Goal: Transaction & Acquisition: Purchase product/service

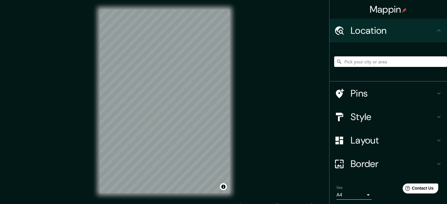
click at [388, 67] on input "Pick your city or area" at bounding box center [390, 61] width 113 height 11
drag, startPoint x: 421, startPoint y: 65, endPoint x: 316, endPoint y: 68, distance: 104.3
click at [316, 68] on div "Mappin Location [GEOGRAPHIC_DATA], [PERSON_NAME][GEOGRAPHIC_DATA], [GEOGRAPHIC_…" at bounding box center [223, 106] width 447 height 212
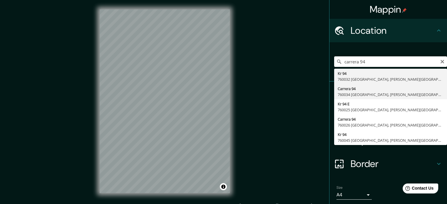
type input "Carrera 94, 760034 [GEOGRAPHIC_DATA], [PERSON_NAME][GEOGRAPHIC_DATA], [GEOGRAPH…"
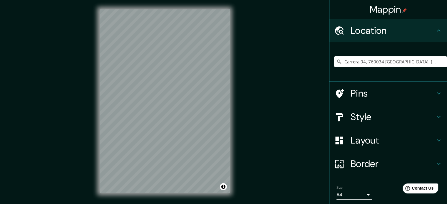
click at [349, 200] on div "Size A4 single" at bounding box center [388, 192] width 108 height 19
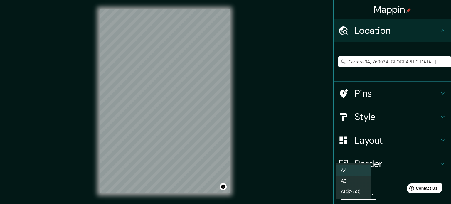
click at [350, 197] on body "Mappin Location Carrera 94, 760034 [GEOGRAPHIC_DATA], [PERSON_NAME][GEOGRAPHIC_…" at bounding box center [225, 102] width 451 height 204
click at [355, 183] on li "A3" at bounding box center [353, 181] width 35 height 11
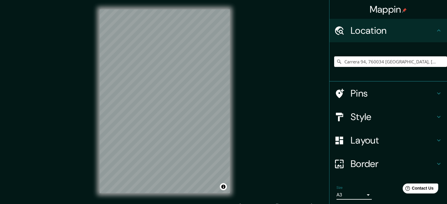
click at [410, 117] on h4 "Style" at bounding box center [393, 117] width 85 height 12
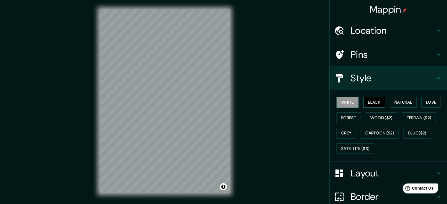
click at [377, 104] on button "Black" at bounding box center [374, 102] width 22 height 11
click at [346, 105] on button "White" at bounding box center [347, 102] width 22 height 11
click at [373, 105] on button "Black" at bounding box center [374, 102] width 22 height 11
click at [424, 99] on button "Love" at bounding box center [430, 102] width 19 height 11
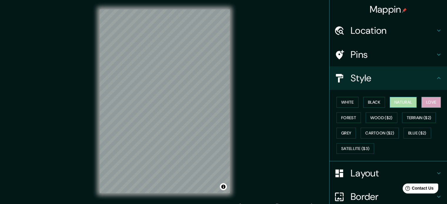
click at [403, 101] on button "Natural" at bounding box center [403, 102] width 27 height 11
click at [427, 104] on button "Love" at bounding box center [430, 102] width 19 height 11
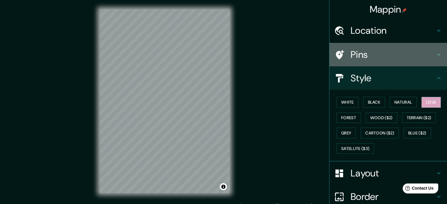
click at [404, 53] on h4 "Pins" at bounding box center [393, 55] width 85 height 12
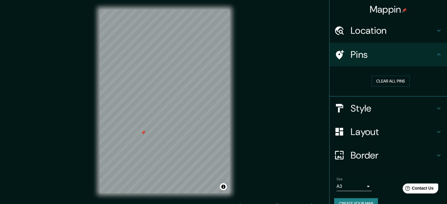
click at [379, 118] on div "Style" at bounding box center [388, 109] width 118 height 24
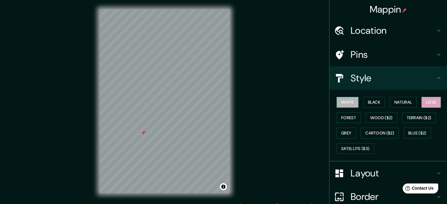
click at [346, 104] on button "White" at bounding box center [347, 102] width 22 height 11
click at [379, 102] on button "Black" at bounding box center [374, 102] width 22 height 11
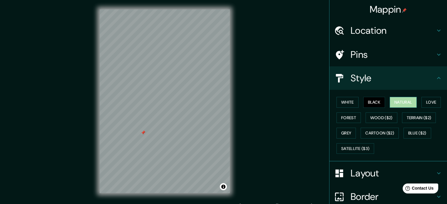
click at [408, 103] on button "Natural" at bounding box center [403, 102] width 27 height 11
click at [429, 103] on button "Love" at bounding box center [430, 102] width 19 height 11
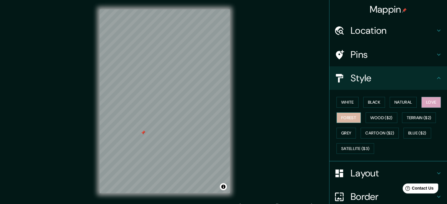
click at [351, 113] on button "Forest" at bounding box center [348, 118] width 24 height 11
click at [341, 130] on button "Grey" at bounding box center [345, 133] width 19 height 11
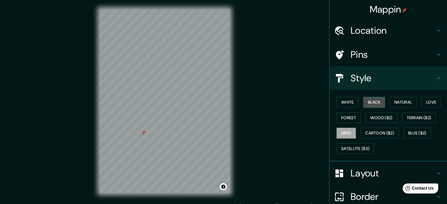
click at [369, 99] on button "Black" at bounding box center [374, 102] width 22 height 11
click at [343, 105] on button "White" at bounding box center [347, 102] width 22 height 11
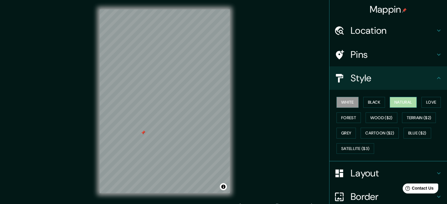
click at [400, 103] on button "Natural" at bounding box center [403, 102] width 27 height 11
click at [424, 101] on button "Love" at bounding box center [430, 102] width 19 height 11
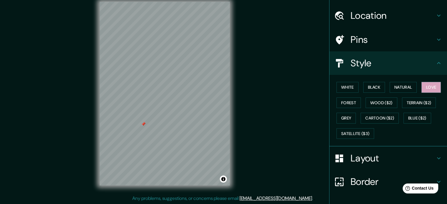
scroll to position [52, 0]
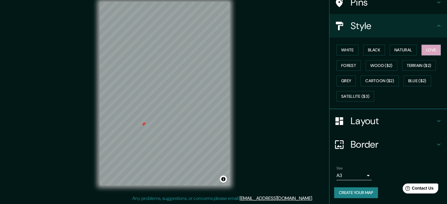
click at [366, 115] on h4 "Layout" at bounding box center [393, 121] width 85 height 12
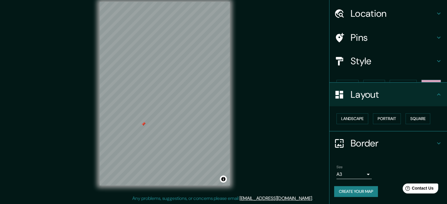
scroll to position [6, 0]
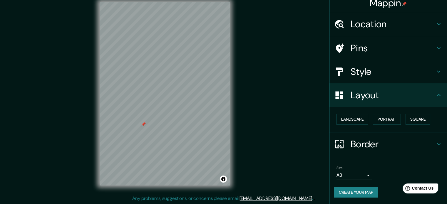
click at [377, 146] on h4 "Border" at bounding box center [393, 144] width 85 height 12
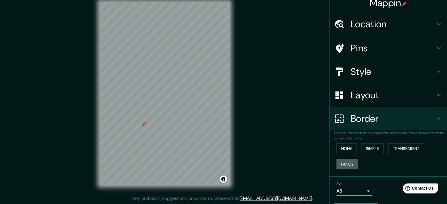
click at [342, 162] on button "Fancy" at bounding box center [347, 164] width 22 height 11
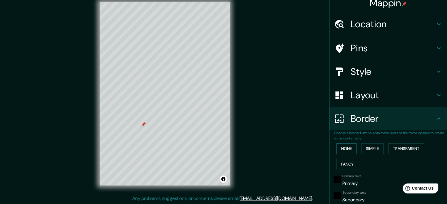
click at [340, 148] on button "None" at bounding box center [346, 148] width 20 height 11
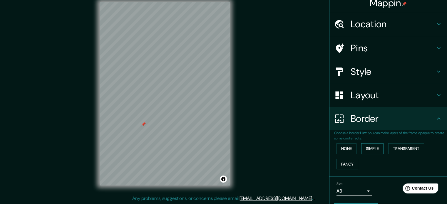
click at [366, 148] on button "Simple" at bounding box center [372, 148] width 22 height 11
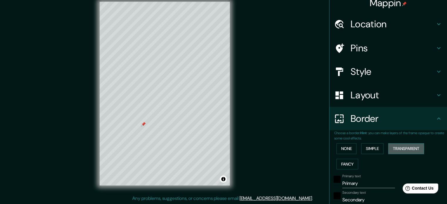
click at [396, 149] on button "Transparent" at bounding box center [406, 148] width 36 height 11
click at [343, 150] on button "None" at bounding box center [346, 148] width 20 height 11
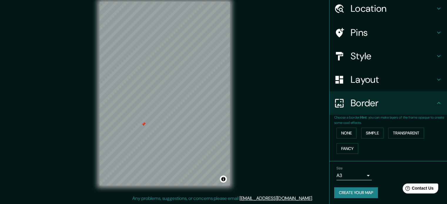
scroll to position [22, 0]
click at [361, 83] on h4 "Layout" at bounding box center [393, 79] width 85 height 12
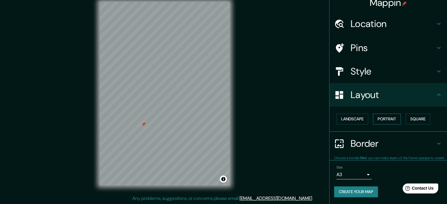
scroll to position [6, 0]
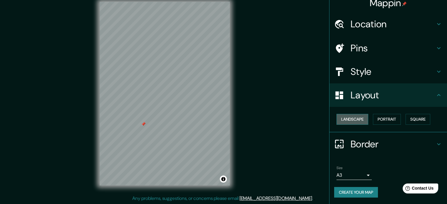
click at [351, 120] on button "Landscape" at bounding box center [352, 119] width 32 height 11
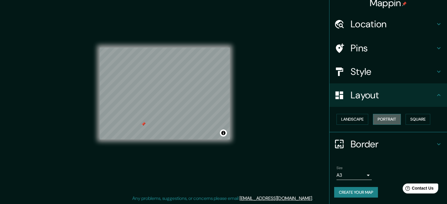
click at [389, 120] on button "Portrait" at bounding box center [387, 119] width 28 height 11
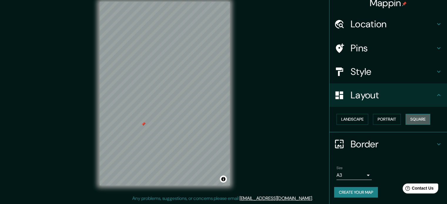
click at [419, 116] on button "Square" at bounding box center [418, 119] width 25 height 11
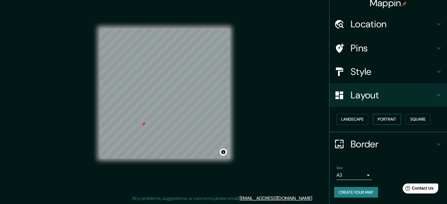
click at [381, 120] on button "Portrait" at bounding box center [387, 119] width 28 height 11
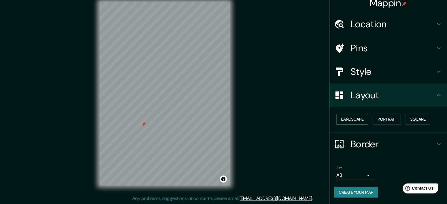
click at [352, 122] on button "Landscape" at bounding box center [352, 119] width 32 height 11
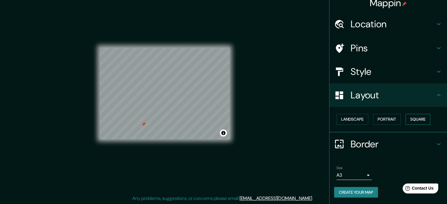
click at [413, 120] on button "Square" at bounding box center [418, 119] width 25 height 11
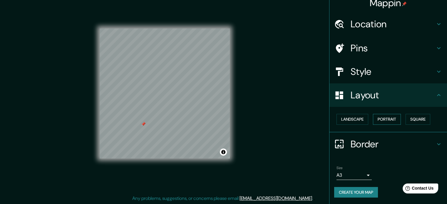
click at [388, 116] on button "Portrait" at bounding box center [387, 119] width 28 height 11
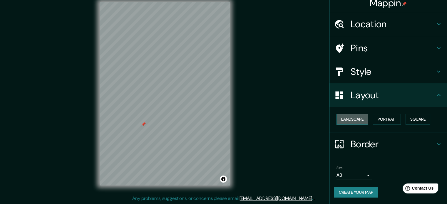
click at [363, 121] on button "Landscape" at bounding box center [352, 119] width 32 height 11
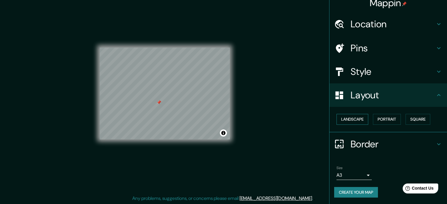
click at [341, 117] on button "Landscape" at bounding box center [352, 119] width 32 height 11
click at [366, 117] on div "Landscape [GEOGRAPHIC_DATA]" at bounding box center [390, 120] width 113 height 16
click at [373, 117] on button "Portrait" at bounding box center [387, 119] width 28 height 11
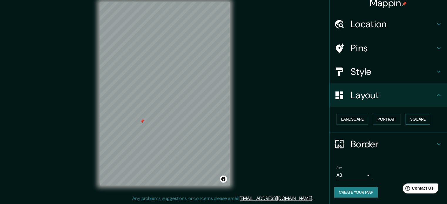
click at [414, 122] on button "Square" at bounding box center [418, 119] width 25 height 11
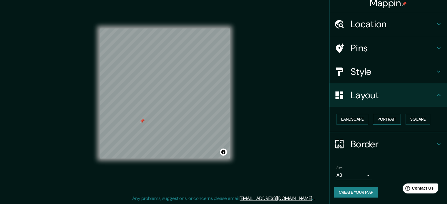
click at [380, 121] on button "Portrait" at bounding box center [387, 119] width 28 height 11
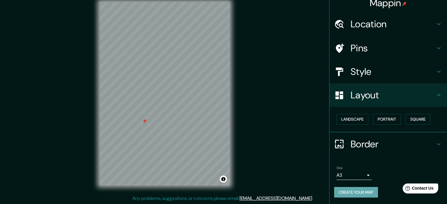
click at [355, 192] on button "Create your map" at bounding box center [356, 192] width 44 height 11
click at [346, 194] on div "Create your map" at bounding box center [388, 192] width 108 height 11
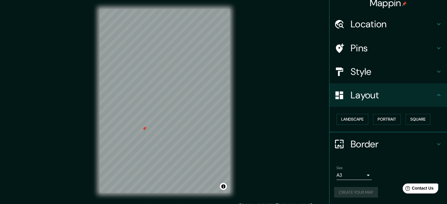
scroll to position [0, 0]
drag, startPoint x: 377, startPoint y: 6, endPoint x: 395, endPoint y: 6, distance: 17.6
click at [395, 6] on h4 "Mappin" at bounding box center [388, 3] width 37 height 12
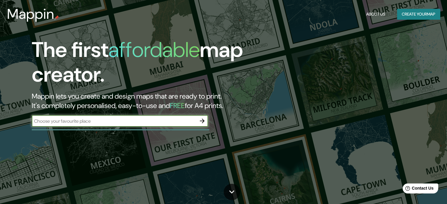
drag, startPoint x: 155, startPoint y: 123, endPoint x: 168, endPoint y: 124, distance: 13.2
click at [155, 123] on input "text" at bounding box center [114, 121] width 165 height 7
click at [202, 120] on icon "button" at bounding box center [202, 121] width 7 height 7
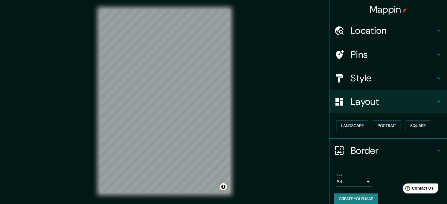
click at [401, 49] on h4 "Pins" at bounding box center [393, 55] width 85 height 12
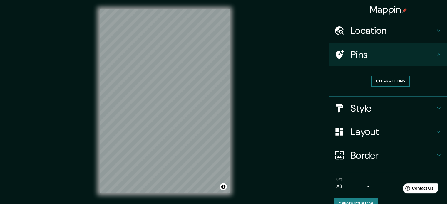
click at [387, 83] on button "Clear all pins" at bounding box center [390, 81] width 38 height 11
click at [409, 33] on h4 "Location" at bounding box center [393, 31] width 85 height 12
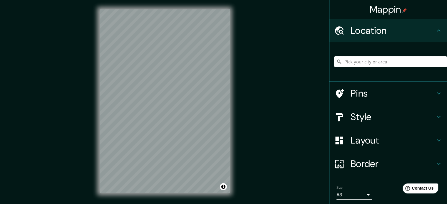
click at [353, 62] on input "Pick your city or area" at bounding box center [390, 61] width 113 height 11
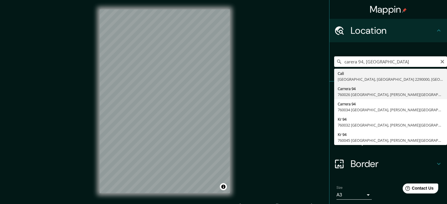
type input "Carrera 94, 760026 [GEOGRAPHIC_DATA], [PERSON_NAME][GEOGRAPHIC_DATA], [GEOGRAPH…"
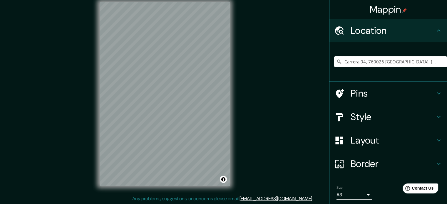
scroll to position [8, 0]
click at [94, 99] on div "© Mapbox © OpenStreetMap Improve this map" at bounding box center [164, 93] width 149 height 203
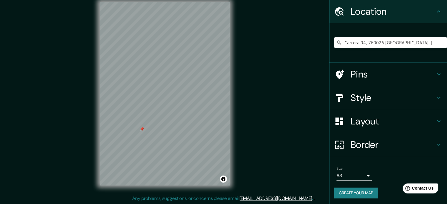
scroll to position [20, 0]
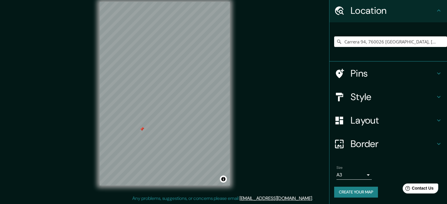
click at [353, 196] on button "Create your map" at bounding box center [356, 192] width 44 height 11
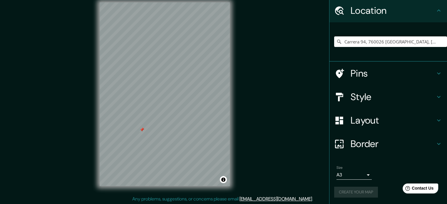
scroll to position [8, 0]
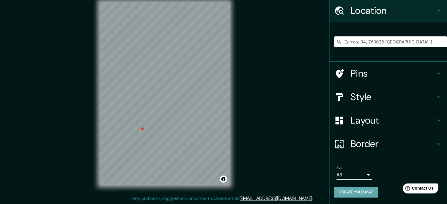
click at [338, 188] on button "Create your map" at bounding box center [356, 192] width 44 height 11
drag, startPoint x: 338, startPoint y: 188, endPoint x: 297, endPoint y: 164, distance: 48.2
click at [297, 164] on div "Mappin Location Carrera 94, 760026 [GEOGRAPHIC_DATA], [PERSON_NAME][GEOGRAPHIC_…" at bounding box center [223, 98] width 447 height 212
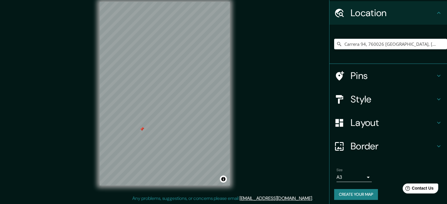
scroll to position [20, 0]
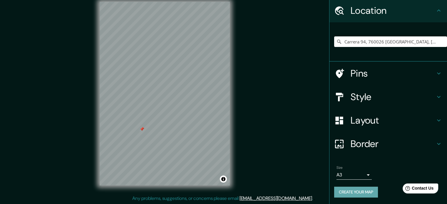
drag, startPoint x: 353, startPoint y: 189, endPoint x: 351, endPoint y: 195, distance: 6.1
click at [351, 195] on button "Create your map" at bounding box center [356, 192] width 44 height 11
click at [351, 195] on div "Create your map" at bounding box center [388, 192] width 108 height 11
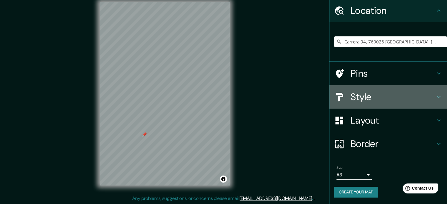
click at [371, 92] on h4 "Style" at bounding box center [393, 97] width 85 height 12
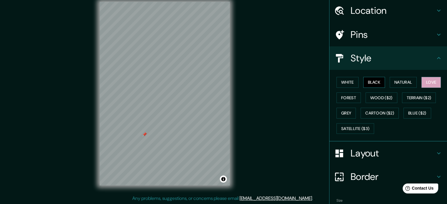
click at [372, 86] on button "Black" at bounding box center [374, 82] width 22 height 11
click at [381, 111] on button "Cartoon ($2)" at bounding box center [380, 113] width 38 height 11
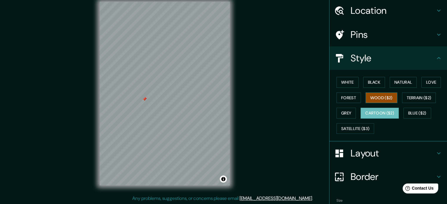
click at [377, 99] on button "Wood ($2)" at bounding box center [382, 98] width 32 height 11
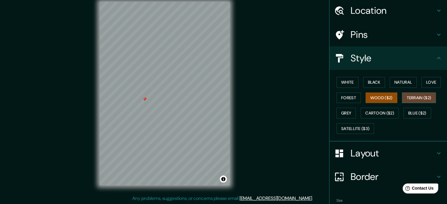
click at [408, 98] on button "Terrain ($2)" at bounding box center [419, 98] width 34 height 11
drag, startPoint x: 413, startPoint y: 115, endPoint x: 407, endPoint y: 116, distance: 6.9
click at [413, 115] on button "Blue ($2)" at bounding box center [417, 113] width 28 height 11
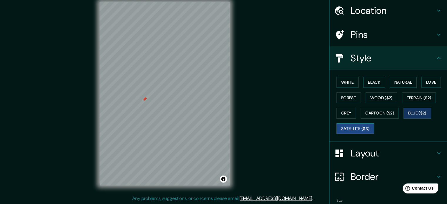
click at [356, 130] on button "Satellite ($3)" at bounding box center [355, 128] width 38 height 11
click at [343, 103] on div "White Black Natural Love Forest Wood ($2) Terrain ($2) Grey Cartoon ($2) Blue (…" at bounding box center [390, 106] width 113 height 62
click at [369, 83] on button "Black" at bounding box center [374, 82] width 22 height 11
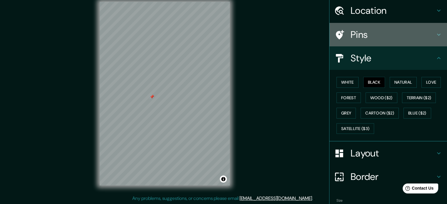
click at [404, 32] on h4 "Pins" at bounding box center [393, 35] width 85 height 12
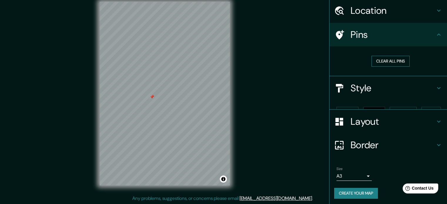
scroll to position [11, 0]
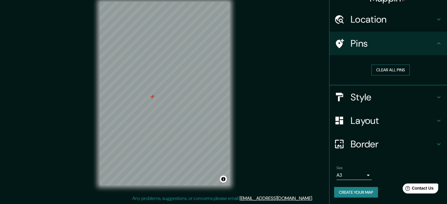
click at [387, 70] on button "Clear all pins" at bounding box center [390, 70] width 38 height 11
click at [361, 144] on h4 "Border" at bounding box center [393, 144] width 85 height 12
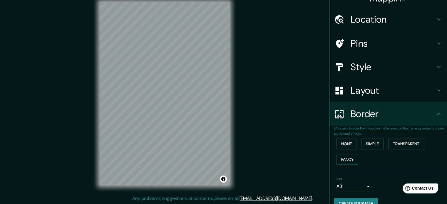
click at [370, 104] on div "Border" at bounding box center [388, 114] width 118 height 24
click at [374, 95] on h4 "Layout" at bounding box center [393, 91] width 85 height 12
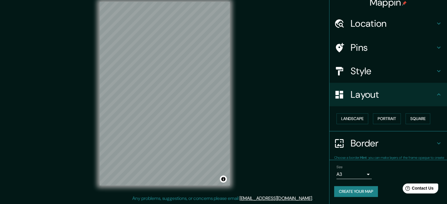
scroll to position [6, 0]
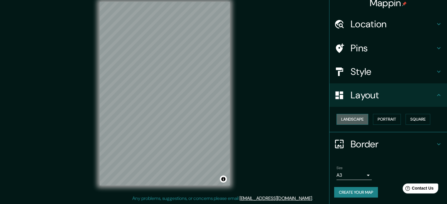
click at [357, 122] on button "Landscape" at bounding box center [352, 119] width 32 height 11
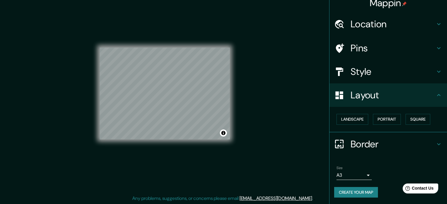
click at [386, 98] on h4 "Layout" at bounding box center [393, 95] width 85 height 12
click at [383, 119] on button "Portrait" at bounding box center [387, 119] width 28 height 11
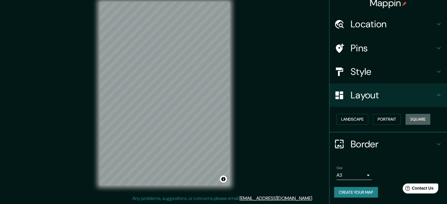
click at [425, 117] on button "Square" at bounding box center [418, 119] width 25 height 11
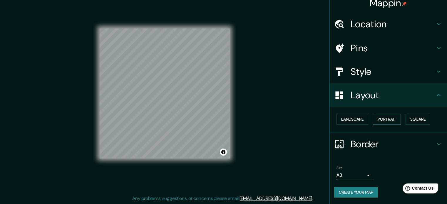
click at [384, 121] on button "Portrait" at bounding box center [387, 119] width 28 height 11
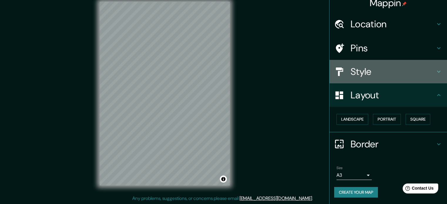
click at [377, 74] on h4 "Style" at bounding box center [393, 72] width 85 height 12
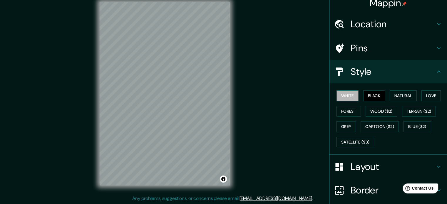
click at [341, 96] on button "White" at bounding box center [347, 96] width 22 height 11
click at [374, 99] on button "Black" at bounding box center [374, 96] width 22 height 11
click at [352, 96] on button "White" at bounding box center [347, 96] width 22 height 11
click at [366, 97] on button "Black" at bounding box center [374, 96] width 22 height 11
click at [334, 92] on div "White Black Natural Love Forest Wood ($2) Terrain ($2) Grey Cartoon ($2) Blue (…" at bounding box center [390, 119] width 113 height 62
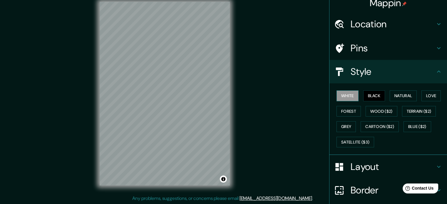
click at [340, 94] on button "White" at bounding box center [347, 96] width 22 height 11
